Goal: Transaction & Acquisition: Purchase product/service

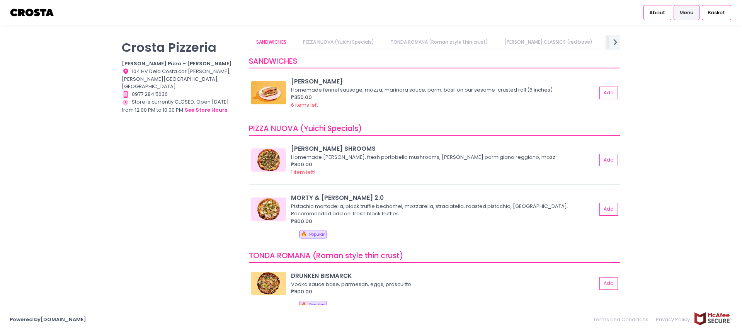
click at [328, 212] on div "Pistachio mortadella, black truffle bechamel, mozzarella, straciatella, roasted…" at bounding box center [442, 209] width 303 height 15
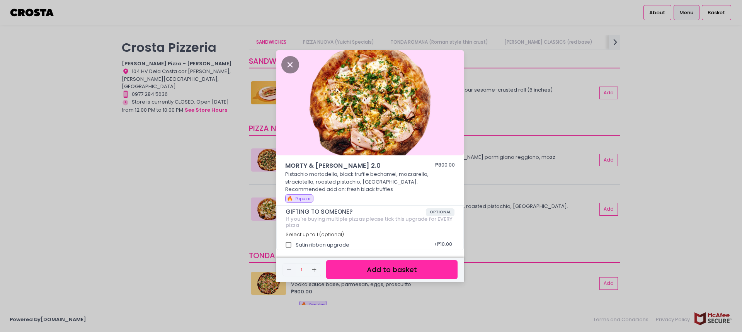
click at [390, 270] on button "Add to basket" at bounding box center [391, 269] width 131 height 19
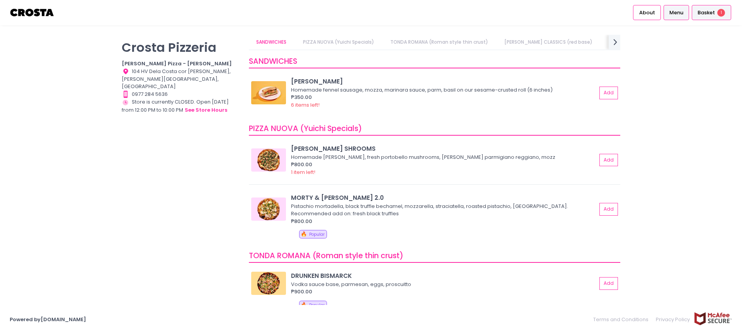
click at [705, 12] on span "Basket" at bounding box center [705, 13] width 17 height 8
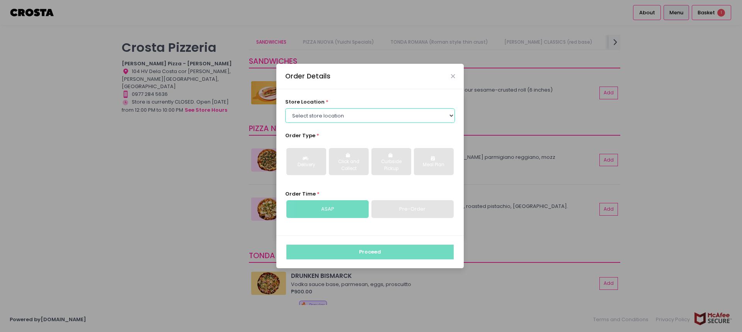
click at [451, 113] on select "Select store location Crosta Pizza - Salcedo Crosta Pizza - San Juan" at bounding box center [370, 115] width 170 height 15
select select "5fabb2e53664a8677beaeb89"
click at [285, 108] on select "Select store location Crosta Pizza - Salcedo Crosta Pizza - San Juan" at bounding box center [370, 115] width 170 height 15
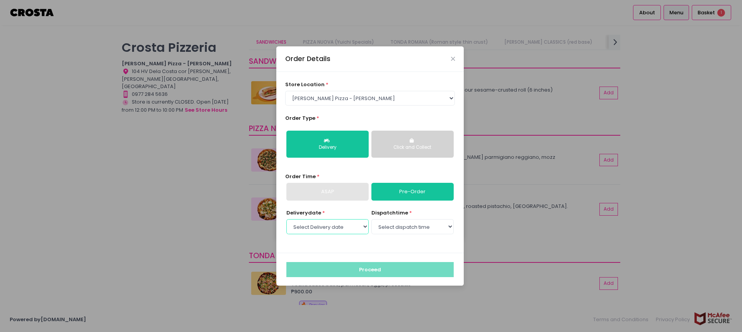
click at [367, 226] on select "Select Delivery date Friday, Sep 5th Saturday, Sep 6th Sunday, Sep 7th" at bounding box center [327, 226] width 82 height 15
select select "2025-09-05"
click at [286, 219] on select "Select Delivery date Friday, Sep 5th Saturday, Sep 6th Sunday, Sep 7th" at bounding box center [327, 226] width 82 height 15
click at [450, 226] on select "Select dispatch time 01:00 PM - 01:30 PM 01:30 PM - 02:00 PM 02:00 PM - 02:30 P…" at bounding box center [412, 226] width 82 height 15
select select "13:00"
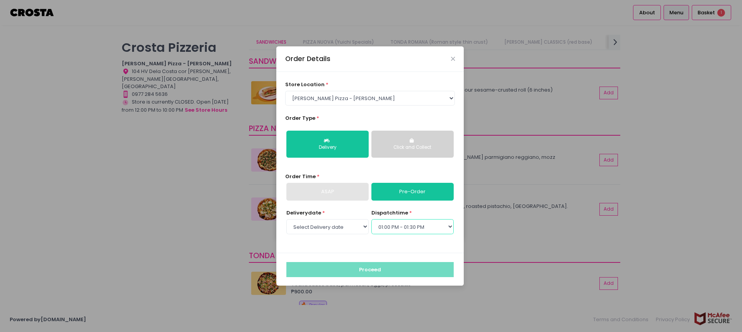
click at [371, 219] on select "Select dispatch time 01:00 PM - 01:30 PM 01:30 PM - 02:00 PM 02:00 PM - 02:30 P…" at bounding box center [412, 226] width 82 height 15
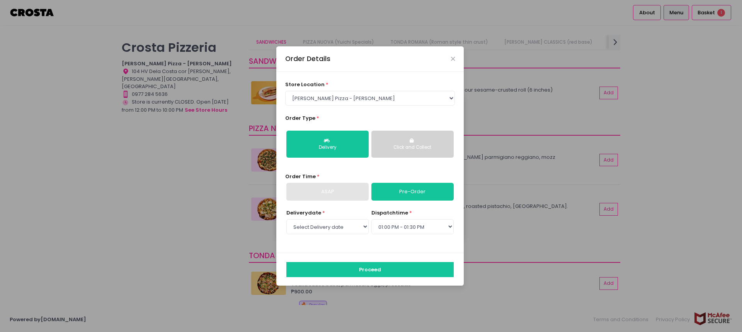
click at [412, 144] on div "Click and Collect" at bounding box center [412, 147] width 71 height 7
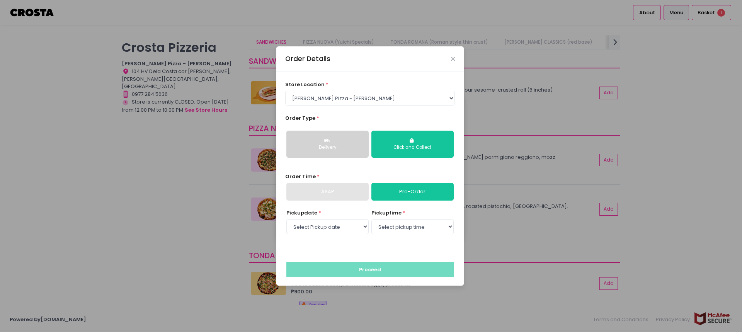
click at [337, 144] on div "Delivery" at bounding box center [327, 147] width 71 height 7
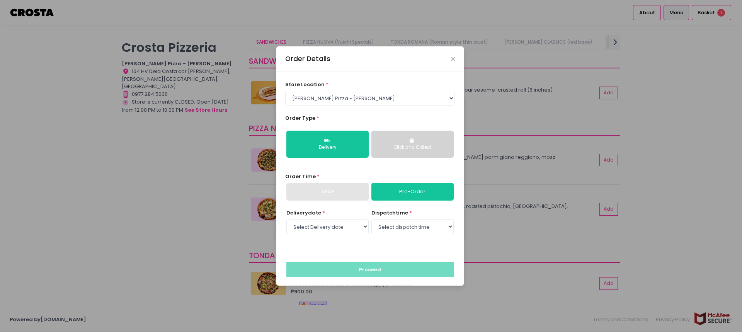
click at [412, 144] on button "Click and Collect" at bounding box center [412, 144] width 82 height 27
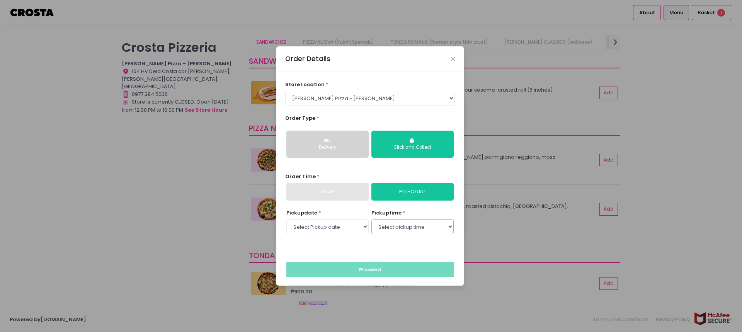
click at [448, 227] on select "Select pickup time 01:00 PM - 01:30 PM 01:30 PM - 02:00 PM 02:00 PM - 02:30 PM …" at bounding box center [412, 226] width 82 height 15
select select "13:00"
click at [371, 219] on select "Select pickup time 01:00 PM - 01:30 PM 01:30 PM - 02:00 PM 02:00 PM - 02:30 PM …" at bounding box center [412, 226] width 82 height 15
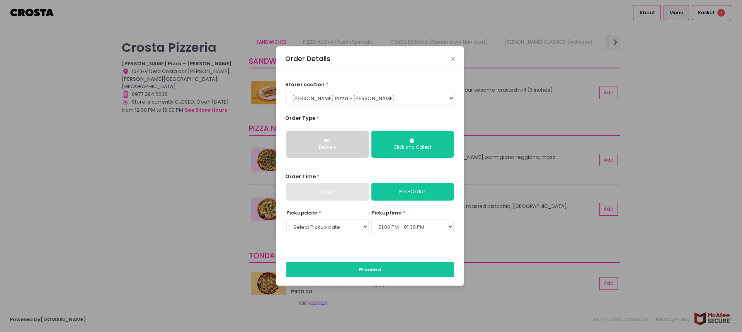
click at [324, 191] on div "ASAP" at bounding box center [327, 192] width 82 height 18
click at [321, 194] on div "ASAP" at bounding box center [327, 192] width 82 height 18
click at [370, 268] on button "Proceed" at bounding box center [369, 269] width 167 height 15
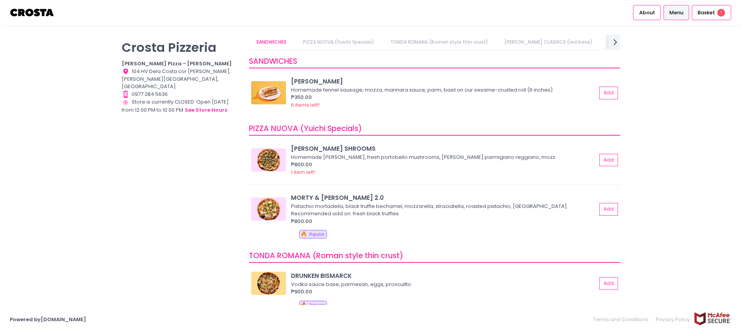
click at [339, 209] on div "Pistachio mortadella, black truffle bechamel, mozzarella, straciatella, roasted…" at bounding box center [442, 209] width 303 height 15
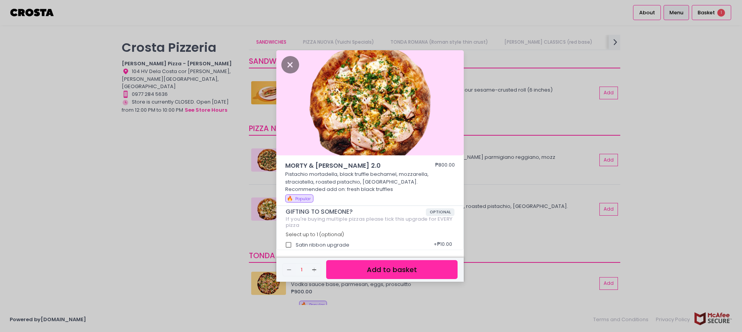
click at [711, 12] on div "MORTY & ELLA 2.0 ₱800.00 Pistachio mortadella, black truffle bechamel, mozzarel…" at bounding box center [371, 166] width 742 height 332
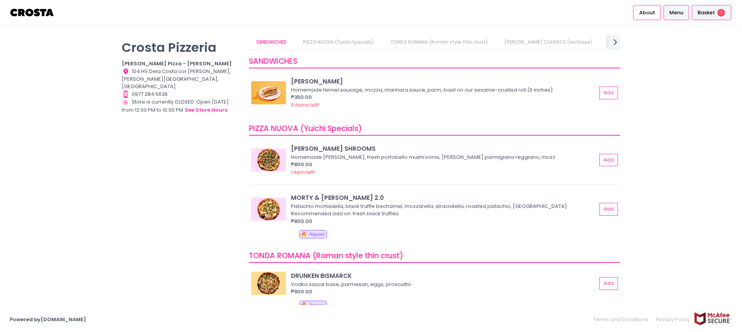
click at [718, 12] on span "1" at bounding box center [721, 13] width 8 height 8
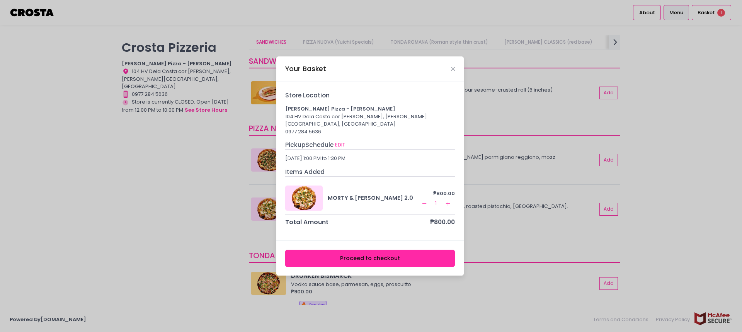
click at [367, 255] on button "Proceed to checkout" at bounding box center [370, 257] width 170 height 17
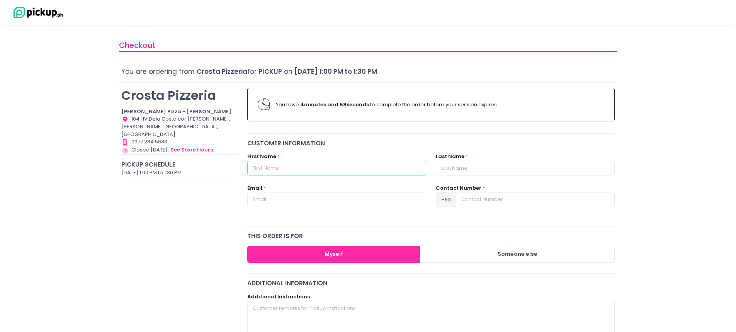
click at [273, 167] on input "text" at bounding box center [336, 168] width 179 height 15
type input "teresa"
click at [275, 202] on input "text" at bounding box center [336, 199] width 179 height 15
type input "tes_ceres@yahoo.com.ph"
click at [466, 165] on input "text" at bounding box center [525, 168] width 179 height 15
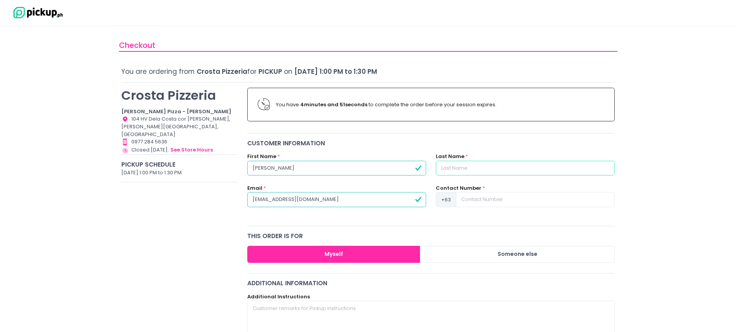
type input "secuya"
click at [473, 197] on input at bounding box center [535, 199] width 159 height 15
type input "9088983733"
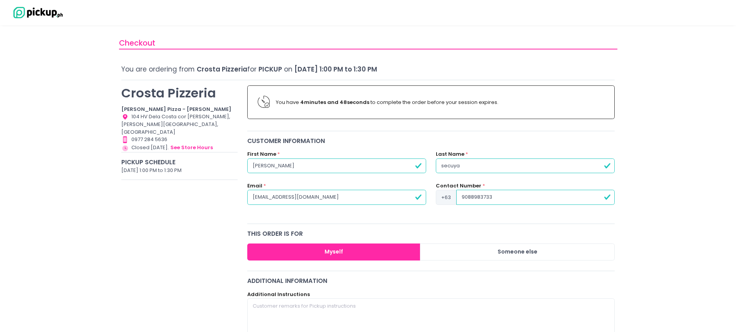
scroll to position [39, 0]
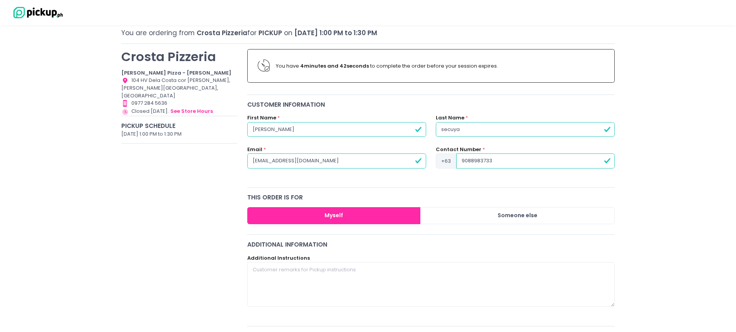
click at [340, 214] on button "Myself" at bounding box center [333, 215] width 173 height 17
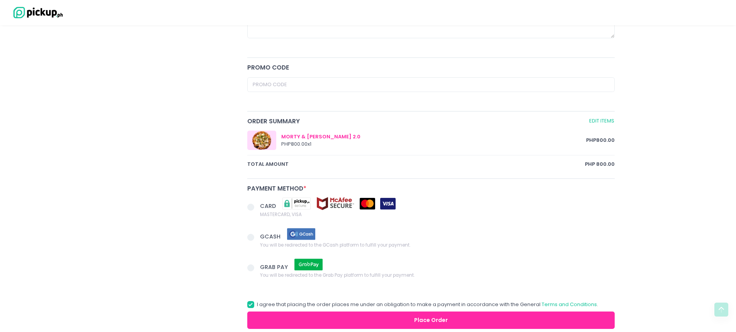
scroll to position [309, 0]
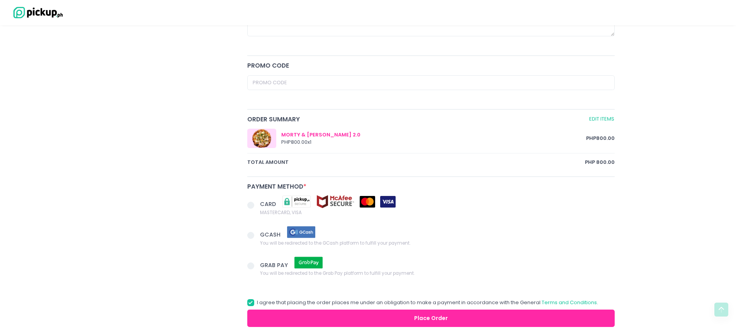
click at [294, 231] on img at bounding box center [301, 232] width 39 height 14
click at [262, 231] on input "GCASH You will be redirected to the GCash platform to fulfill your payment." at bounding box center [259, 233] width 5 height 5
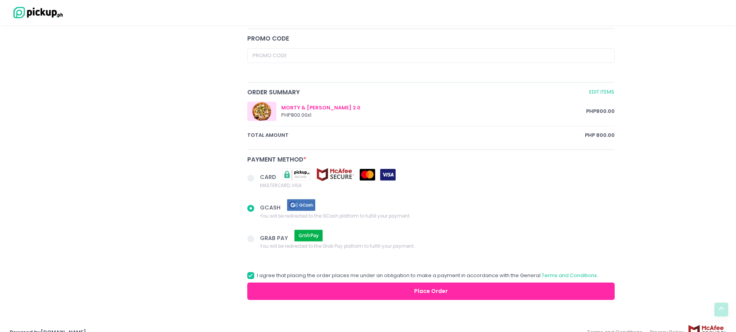
scroll to position [349, 0]
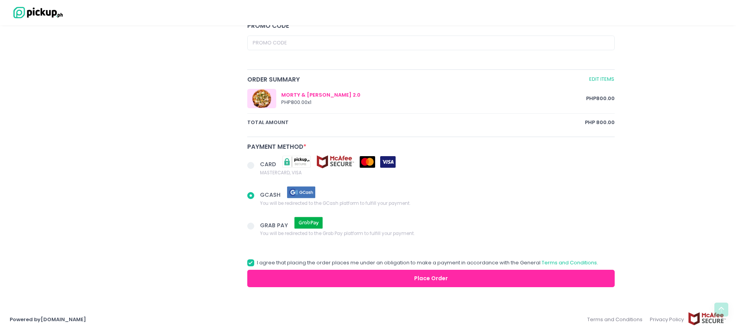
click at [427, 276] on button "Place Order" at bounding box center [431, 278] width 368 height 17
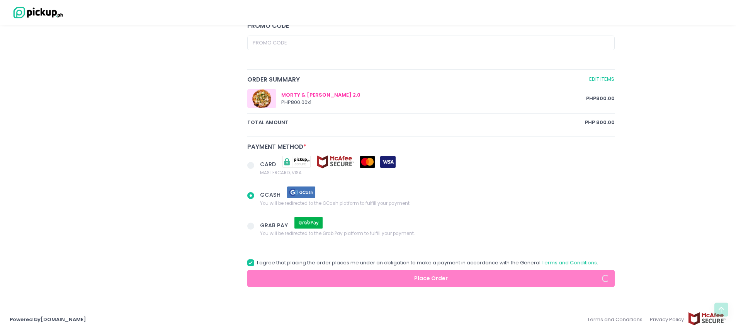
radio input "true"
